Goal: Information Seeking & Learning: Learn about a topic

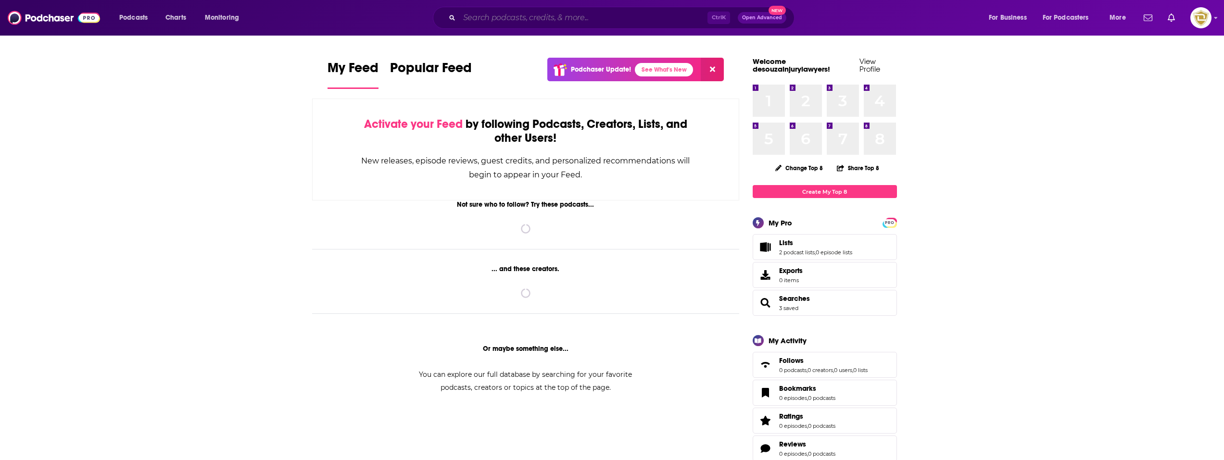
click at [498, 17] on input "Search podcasts, credits, & more..." at bounding box center [583, 17] width 248 height 15
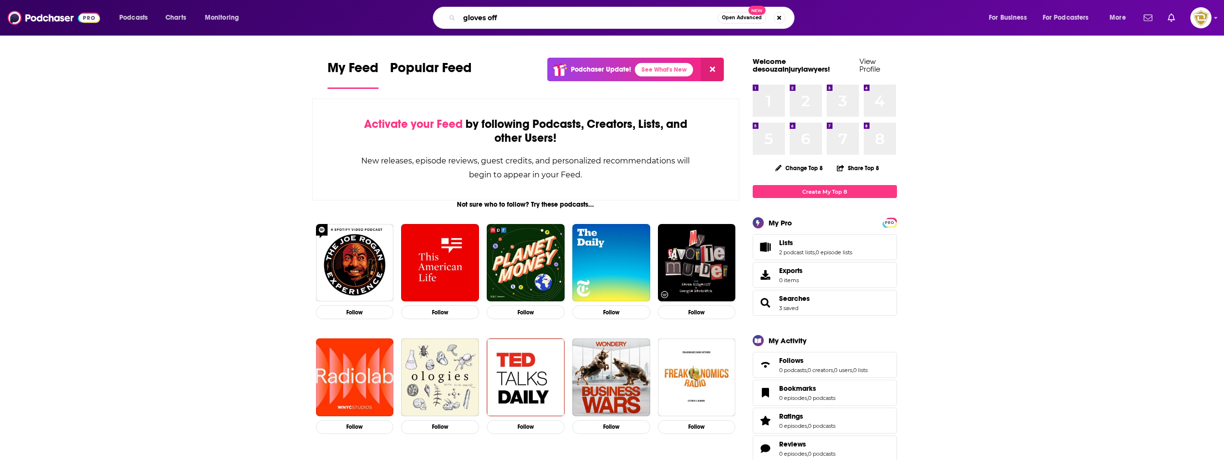
type input "gloves off"
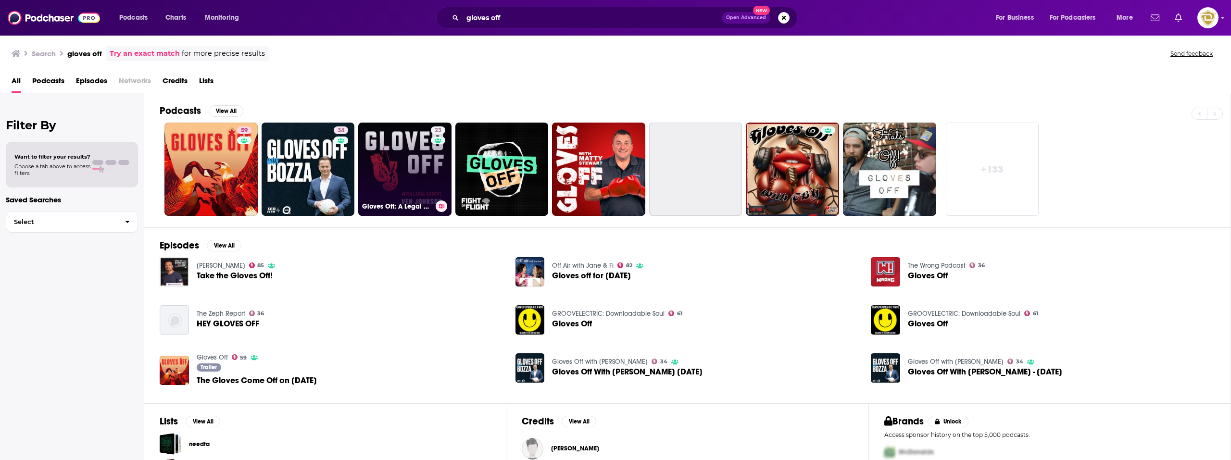
click at [385, 179] on link "23 Gloves Off: A Legal Podcast" at bounding box center [404, 169] width 93 height 93
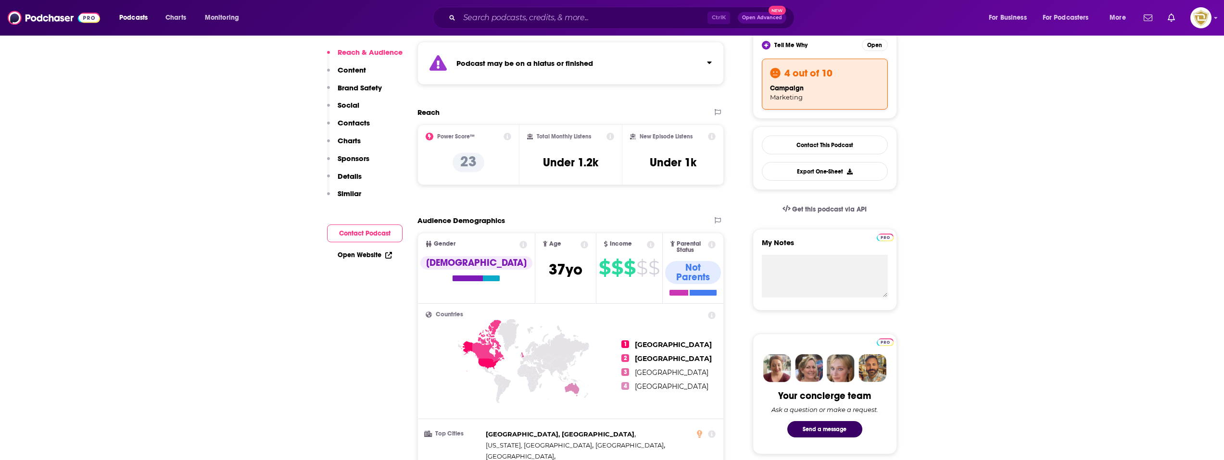
scroll to position [96, 0]
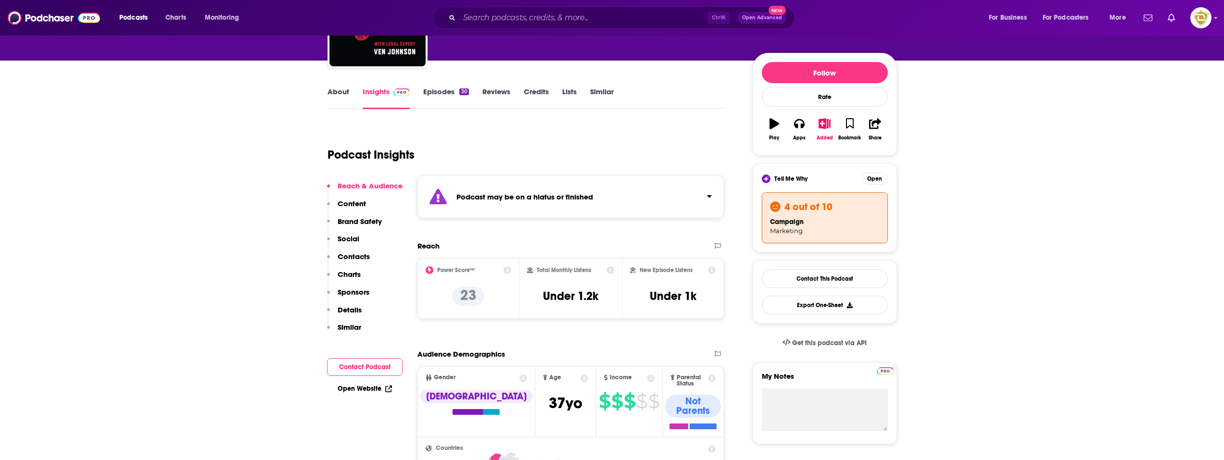
click at [710, 192] on icon "Click to expand status details" at bounding box center [709, 196] width 5 height 8
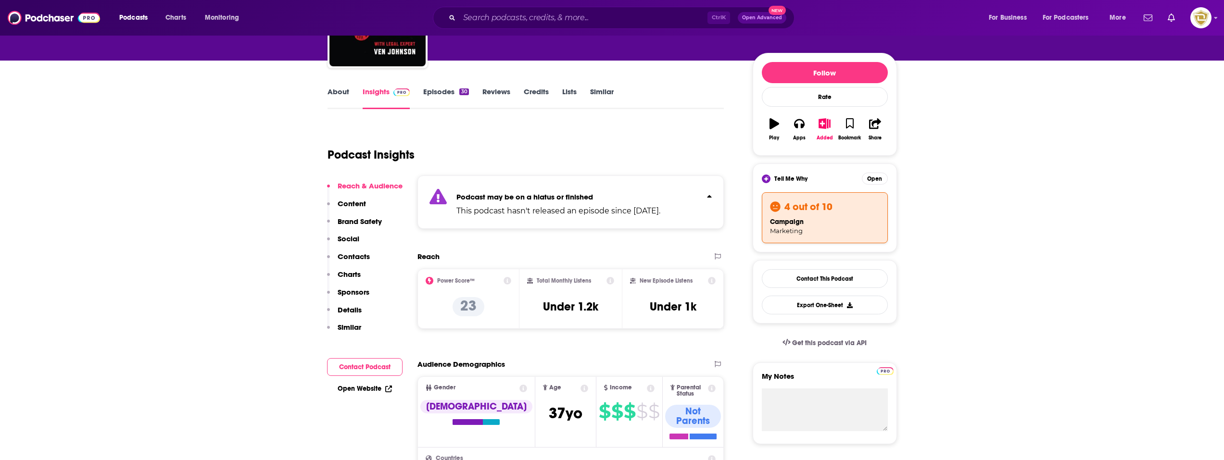
click at [707, 198] on icon "Click to expand status details" at bounding box center [709, 196] width 5 height 8
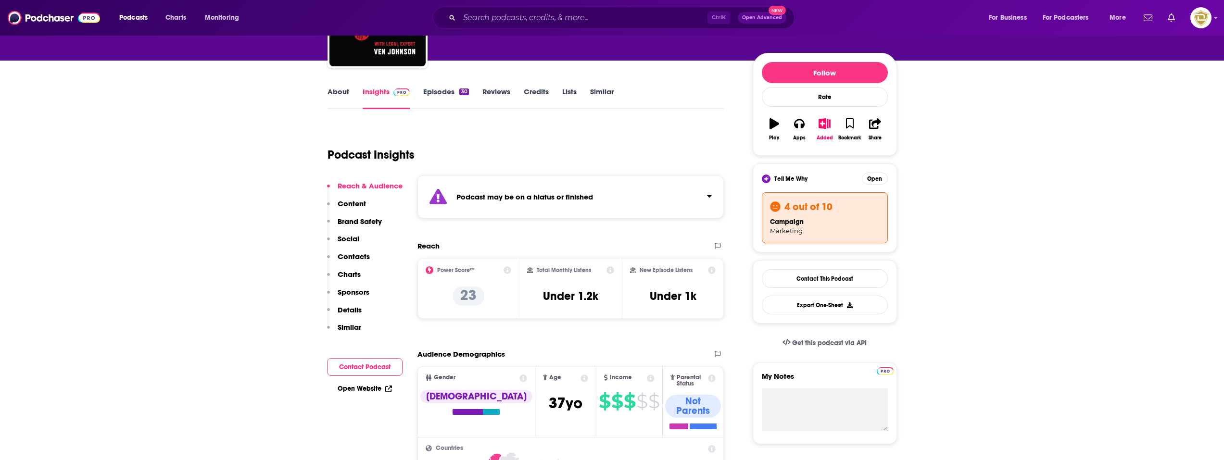
click at [433, 93] on link "Episodes 30" at bounding box center [445, 98] width 45 height 22
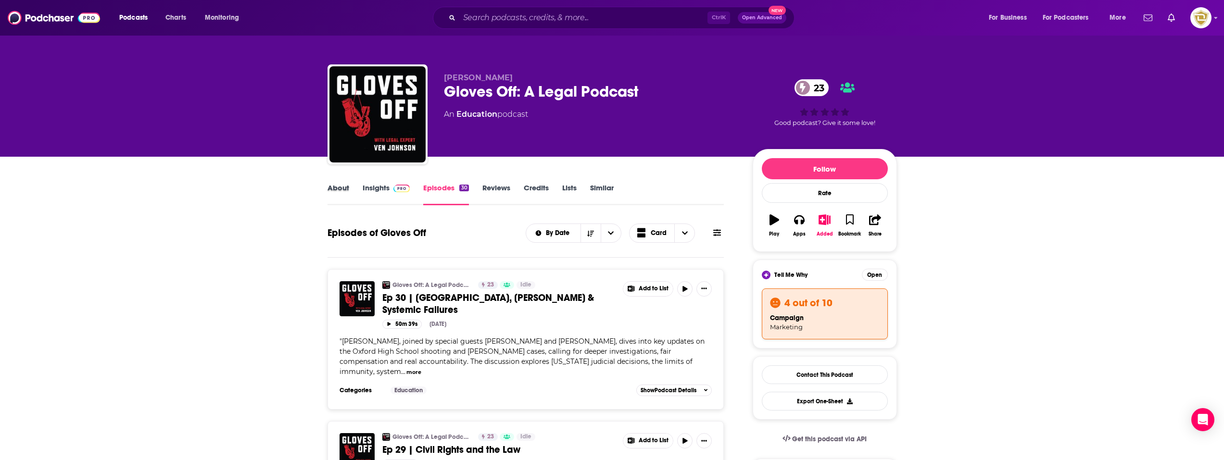
click at [349, 187] on div "About" at bounding box center [345, 194] width 35 height 22
click at [338, 186] on link "About" at bounding box center [339, 194] width 22 height 22
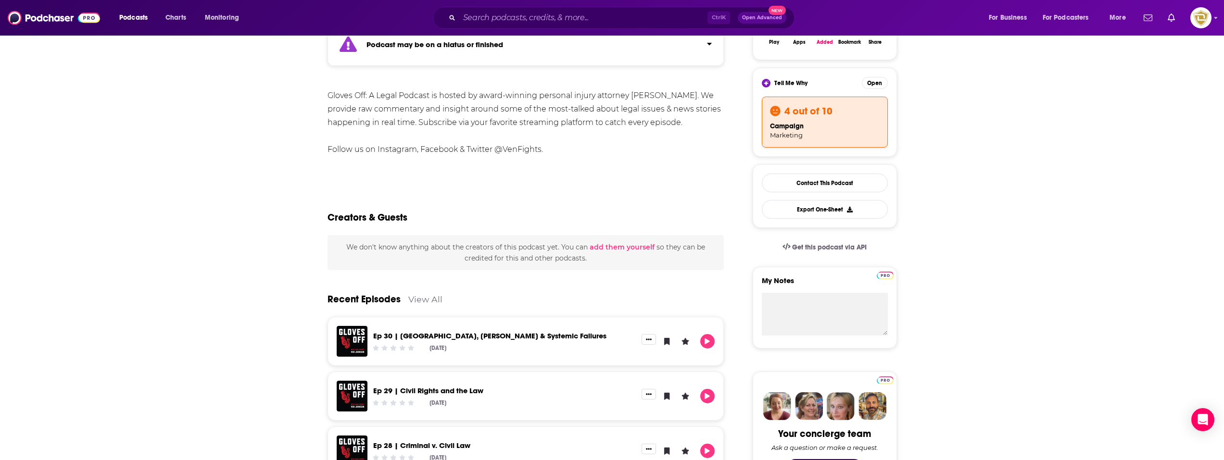
scroll to position [192, 0]
